Goal: Information Seeking & Learning: Check status

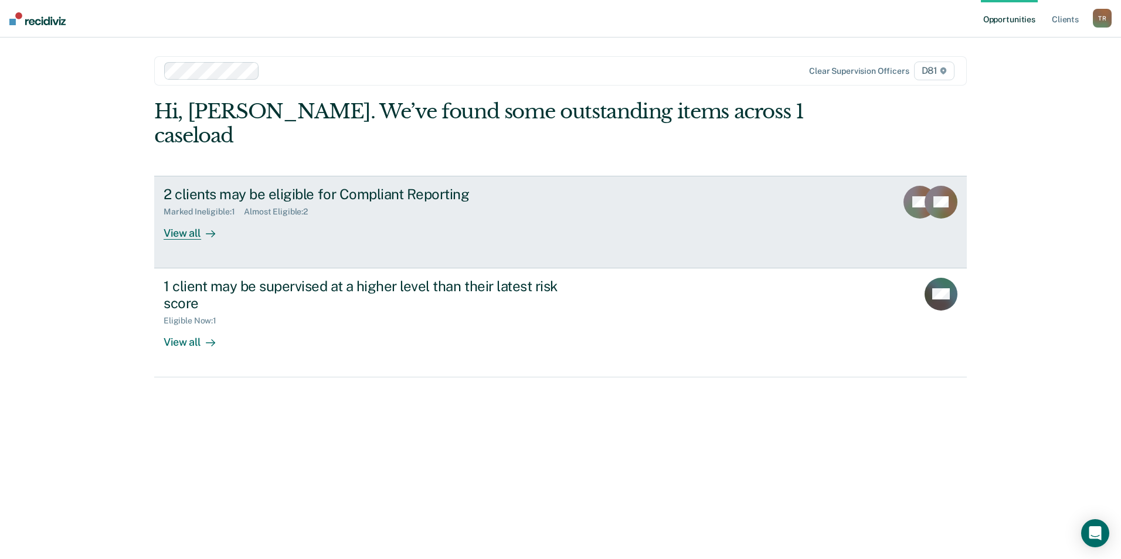
click at [495, 186] on div "2 clients may be eligible for Compliant Reporting" at bounding box center [369, 194] width 411 height 17
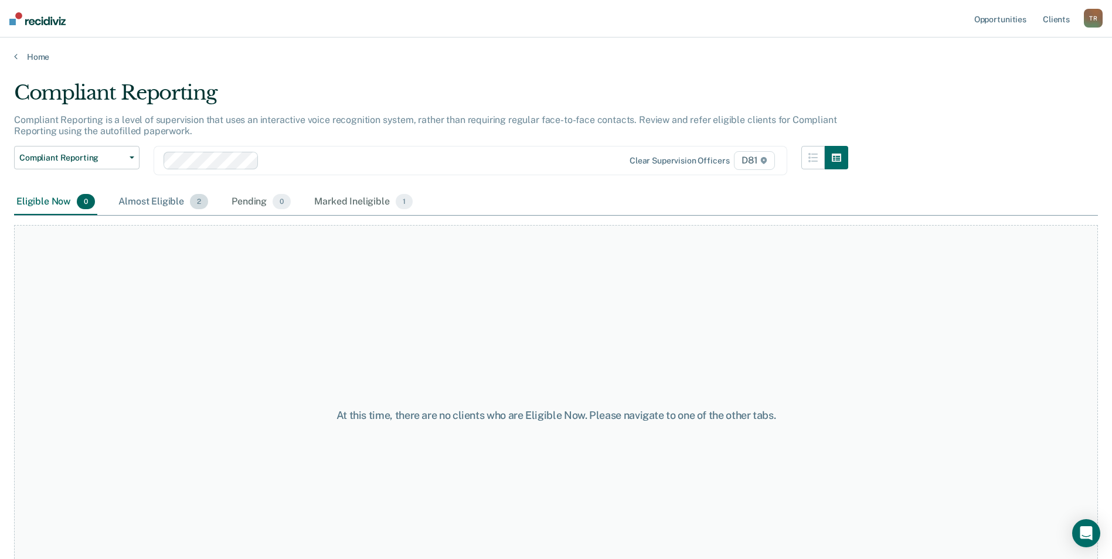
click at [157, 199] on div "Almost Eligible 2" at bounding box center [163, 202] width 94 height 26
